Goal: Find specific page/section: Find specific page/section

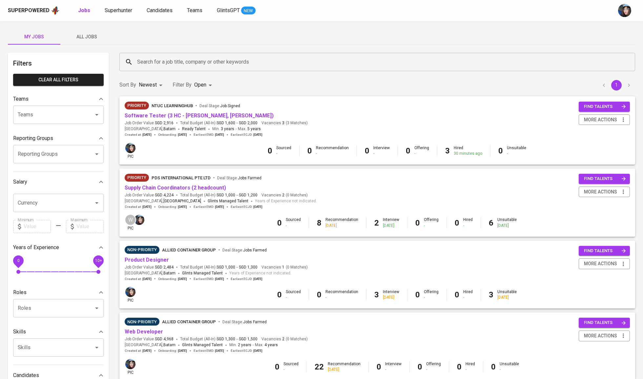
click at [180, 59] on input "Search for a job title, company or other keywords" at bounding box center [378, 62] width 487 height 12
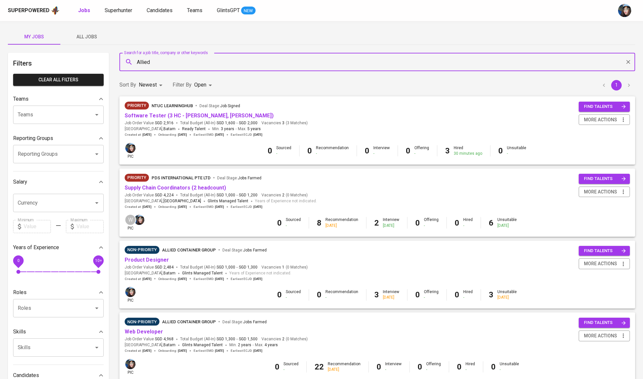
type input "Allied"
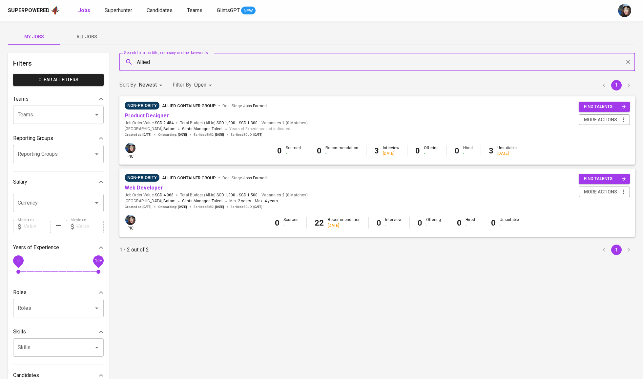
click at [146, 186] on link "Web Developer" at bounding box center [144, 188] width 38 height 6
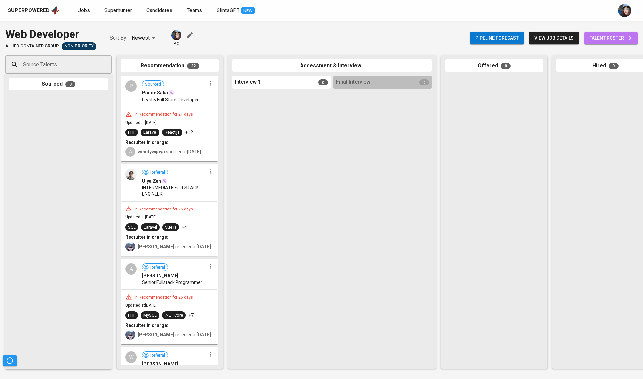
click at [595, 36] on span "talent roster" at bounding box center [610, 38] width 43 height 8
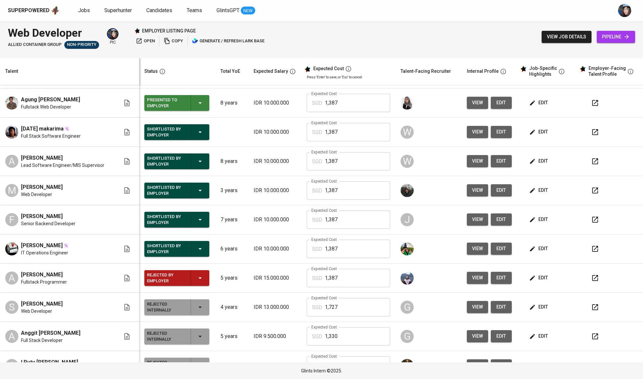
scroll to position [227, 0]
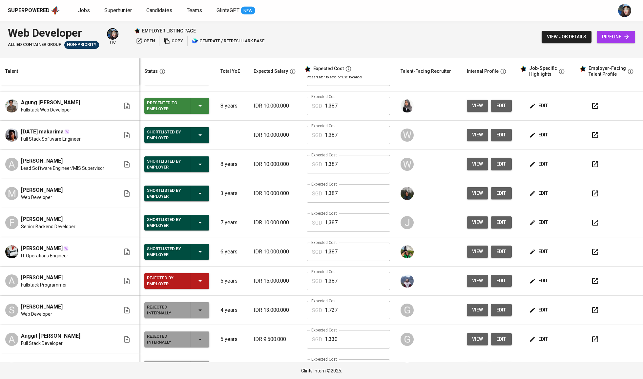
click at [43, 133] on span "[DATE] makarima" at bounding box center [42, 132] width 43 height 8
copy span "[DATE] makarima"
click at [56, 163] on span "[PERSON_NAME]" at bounding box center [42, 161] width 42 height 8
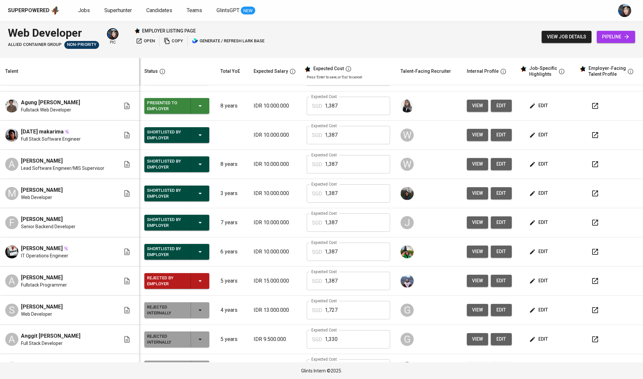
click at [56, 163] on span "[PERSON_NAME]" at bounding box center [42, 161] width 42 height 8
copy span "[PERSON_NAME]"
click at [54, 221] on span "[PERSON_NAME]" at bounding box center [42, 220] width 42 height 8
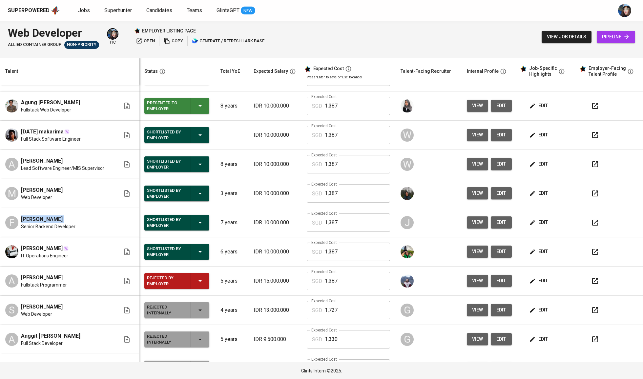
click at [54, 221] on span "[PERSON_NAME]" at bounding box center [42, 220] width 42 height 8
copy span "[PERSON_NAME]"
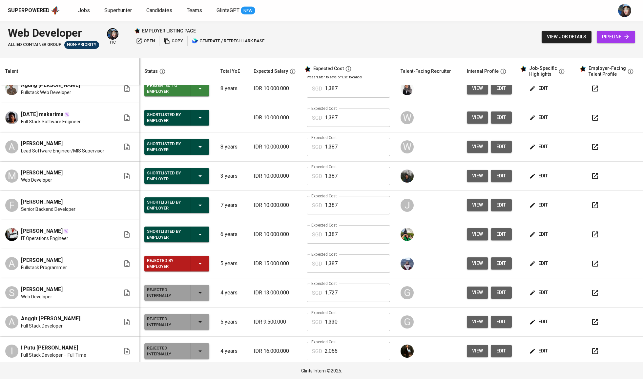
click at [44, 231] on span "[PERSON_NAME]" at bounding box center [42, 231] width 42 height 8
copy span "[PERSON_NAME]"
